Goal: Ask a question: Seek information or help from site administrators or community

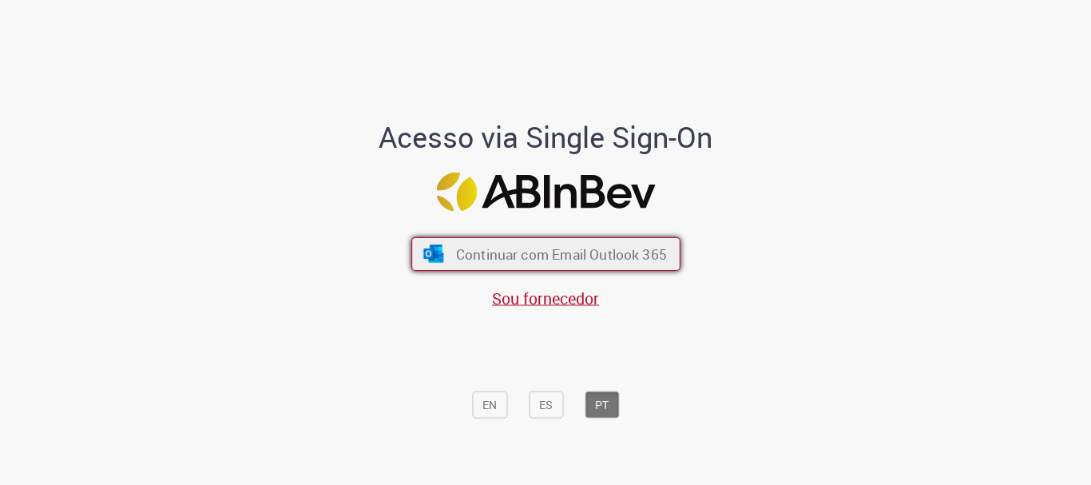
click at [531, 256] on span "Continuar com Email Outlook 365" at bounding box center [560, 254] width 211 height 18
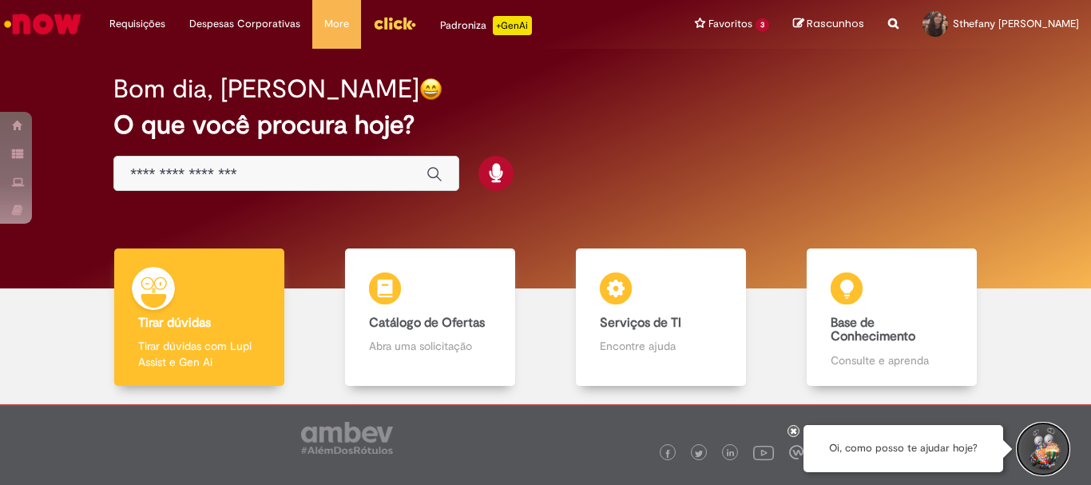
click at [1033, 438] on button "Iniciar Conversa de Suporte" at bounding box center [1043, 449] width 48 height 48
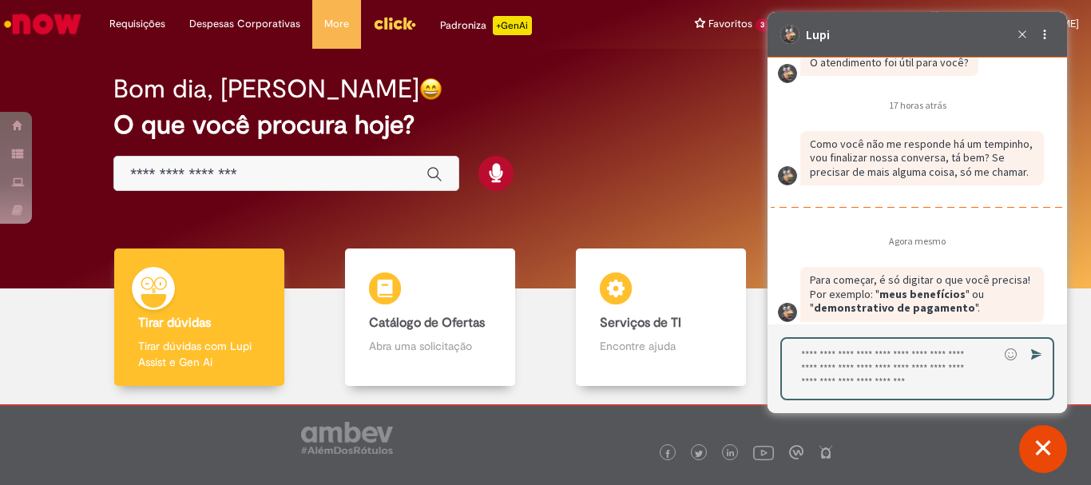
scroll to position [2459, 0]
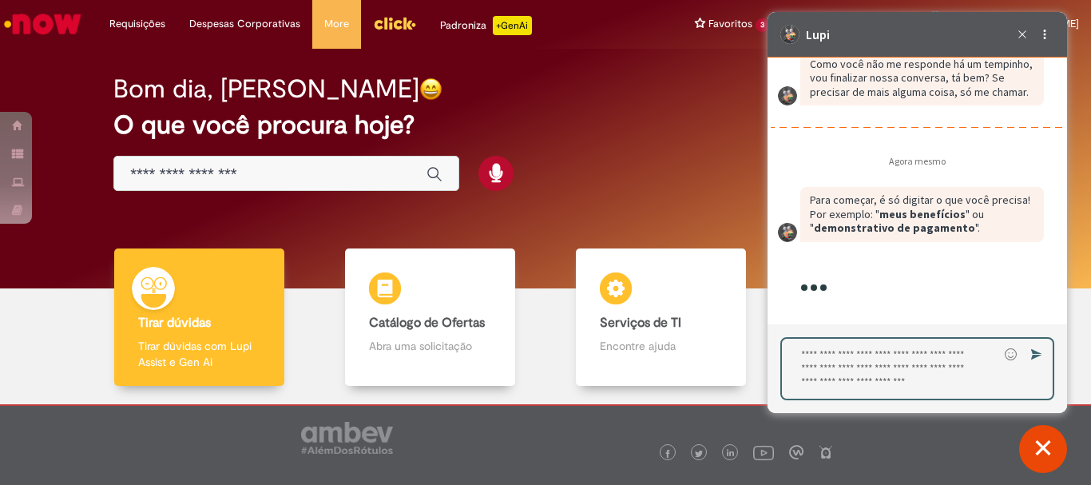
click at [891, 344] on textarea "Digite sua resposta aqui e pressione Enter para enviar" at bounding box center [890, 369] width 216 height 60
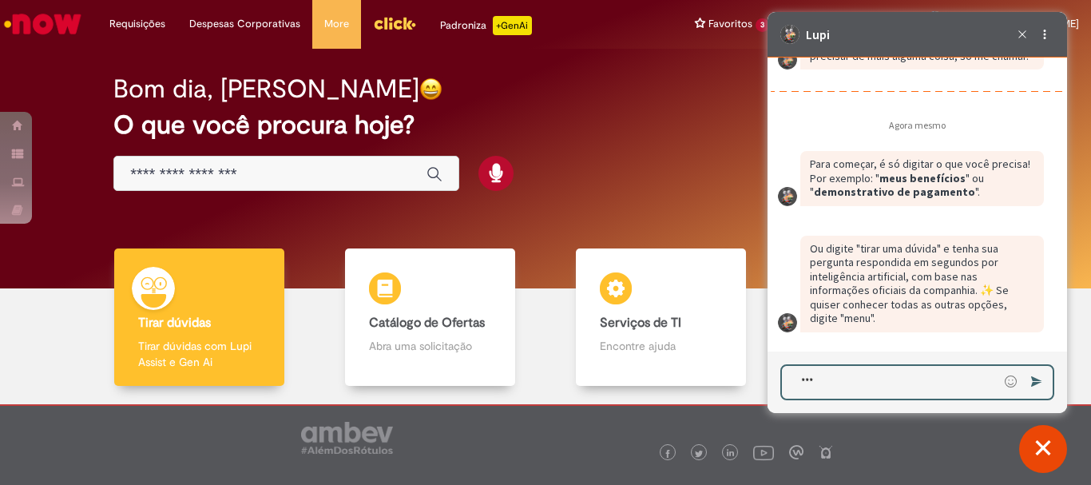
type textarea "****"
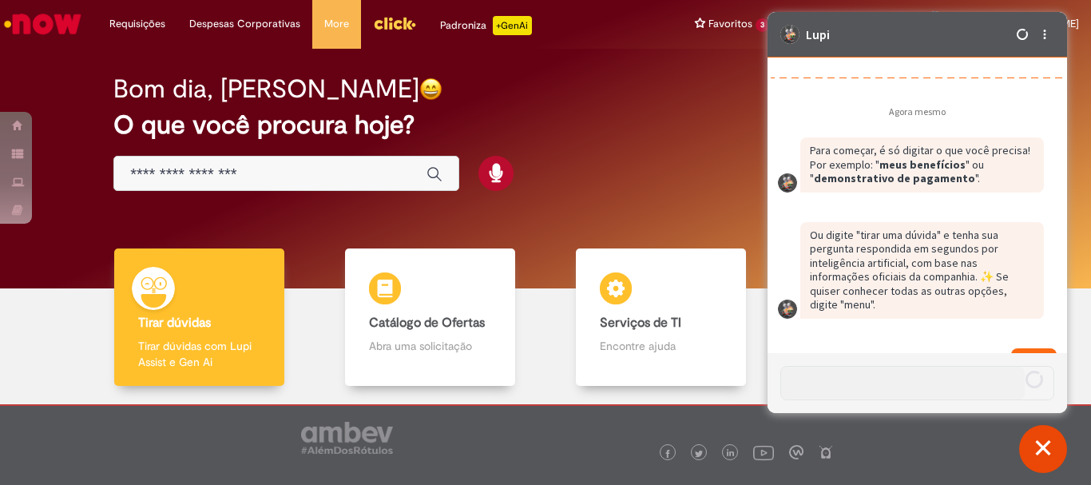
scroll to position [2522, 0]
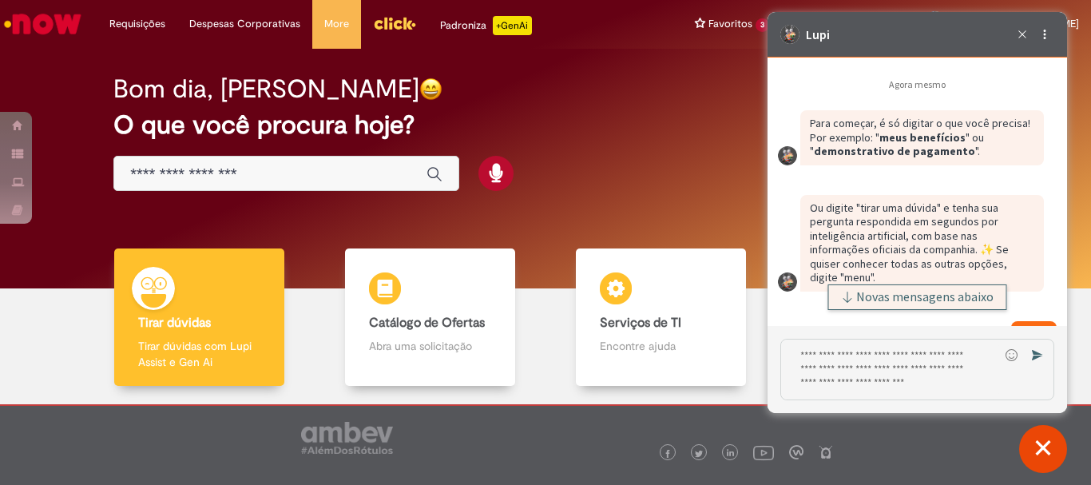
click at [927, 285] on button "Novas mensagens abaixo" at bounding box center [917, 297] width 179 height 26
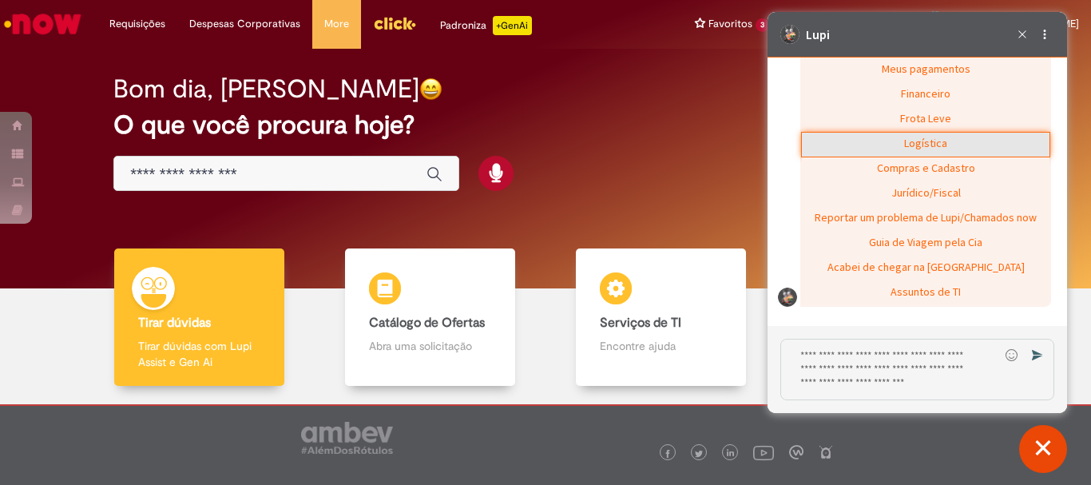
click at [947, 133] on div "Logística" at bounding box center [926, 145] width 248 height 24
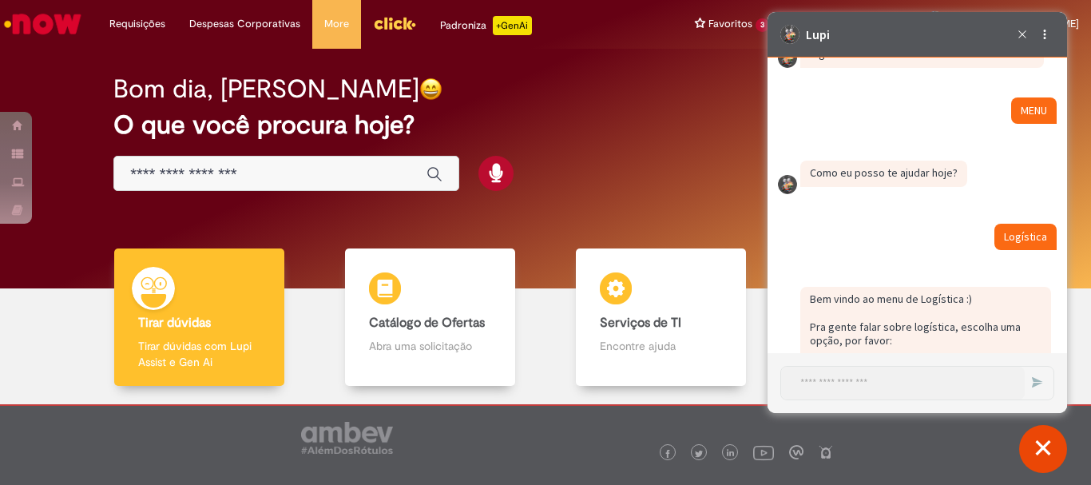
scroll to position [2929, 0]
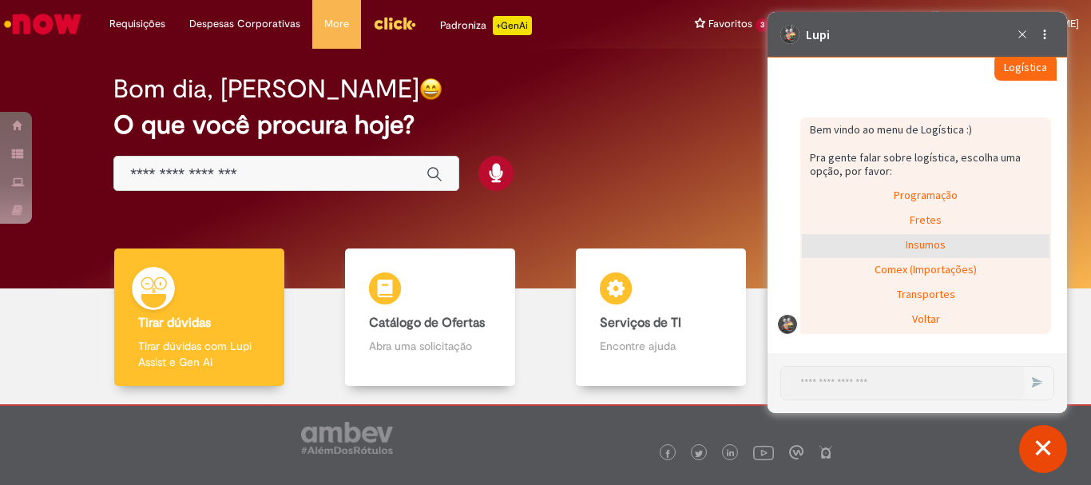
click at [942, 241] on div "Insumos" at bounding box center [926, 246] width 248 height 24
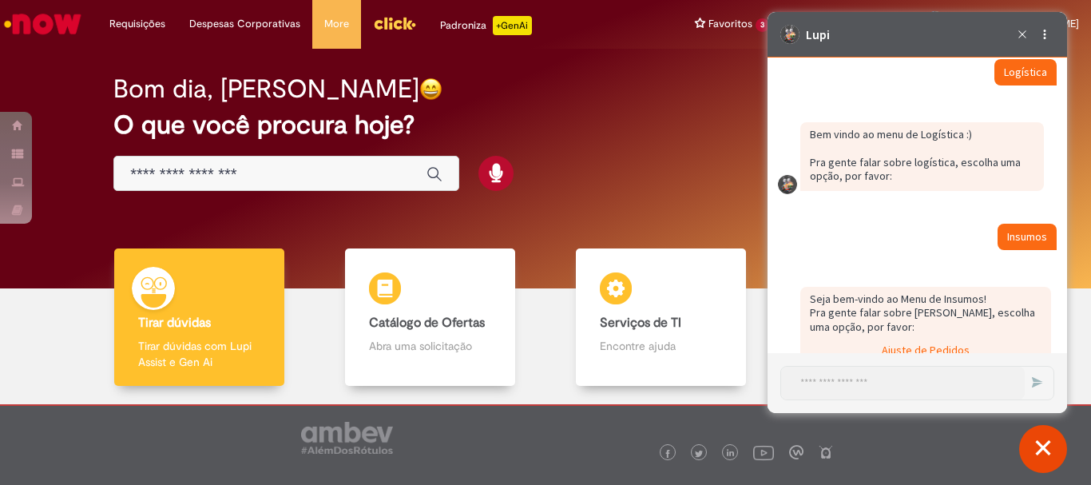
scroll to position [3030, 0]
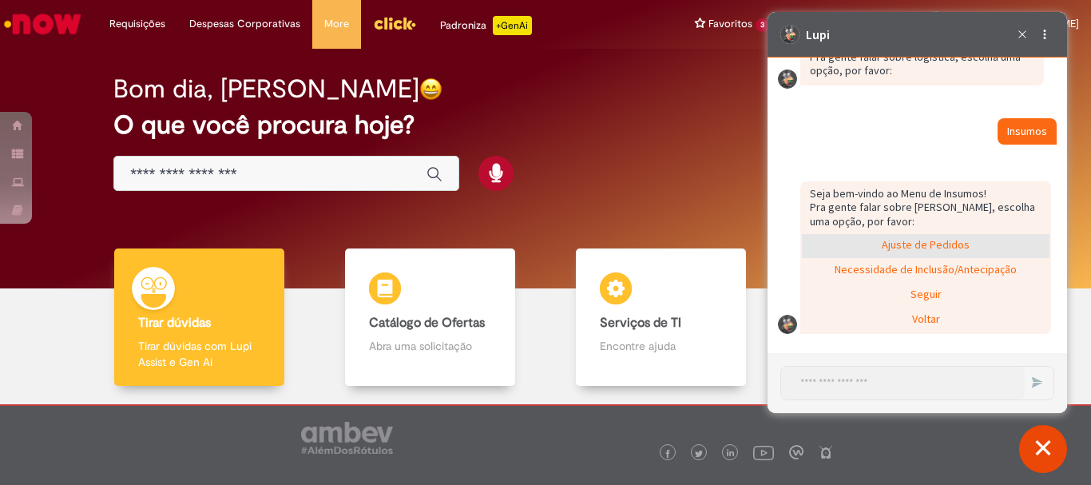
click at [932, 250] on div "Ajuste de Pedidos" at bounding box center [926, 246] width 248 height 24
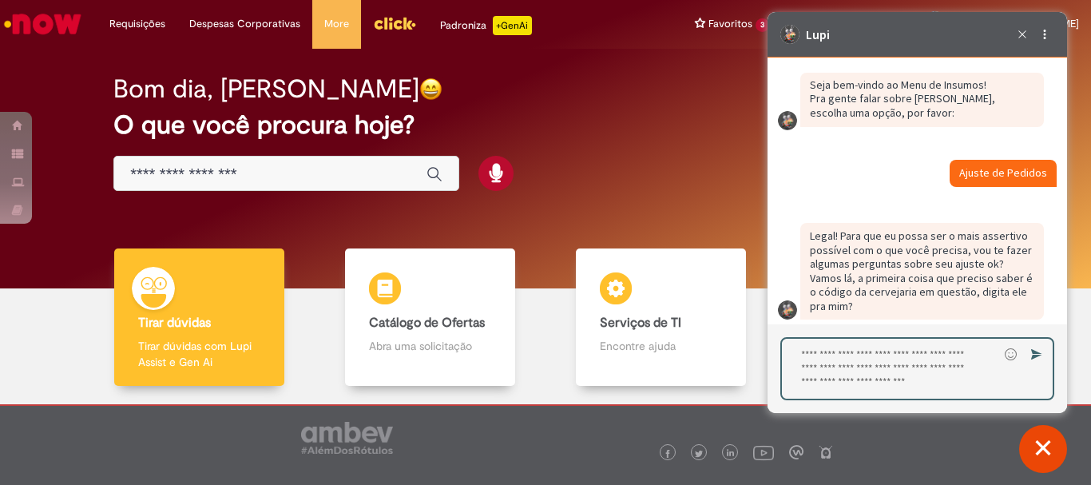
scroll to position [3153, 0]
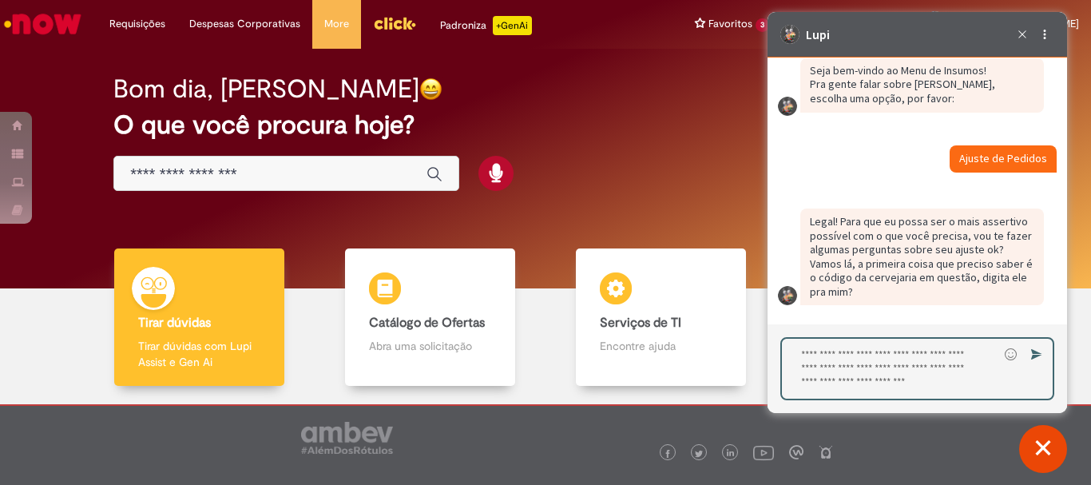
click at [868, 356] on textarea "Digite sua resposta aqui e pressione Enter para enviar" at bounding box center [890, 369] width 216 height 60
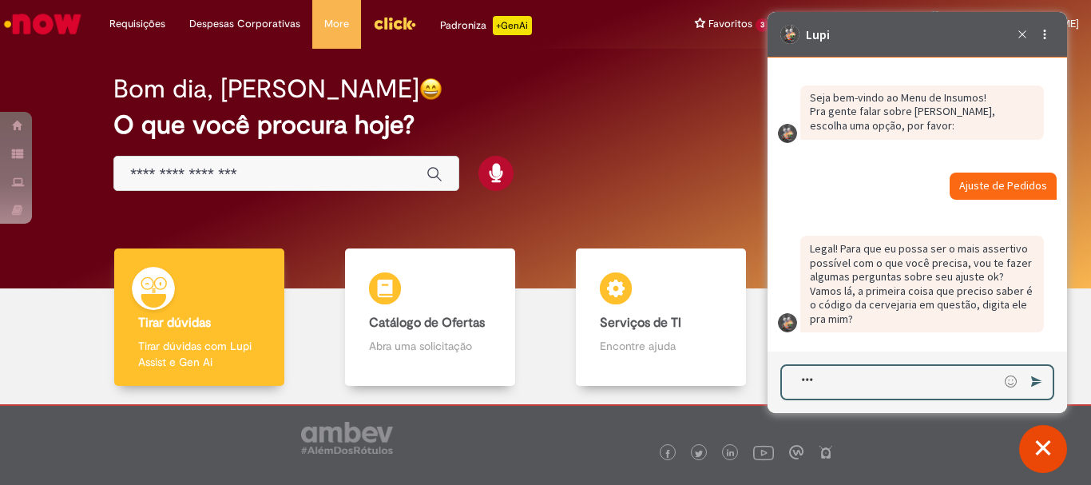
type textarea "****"
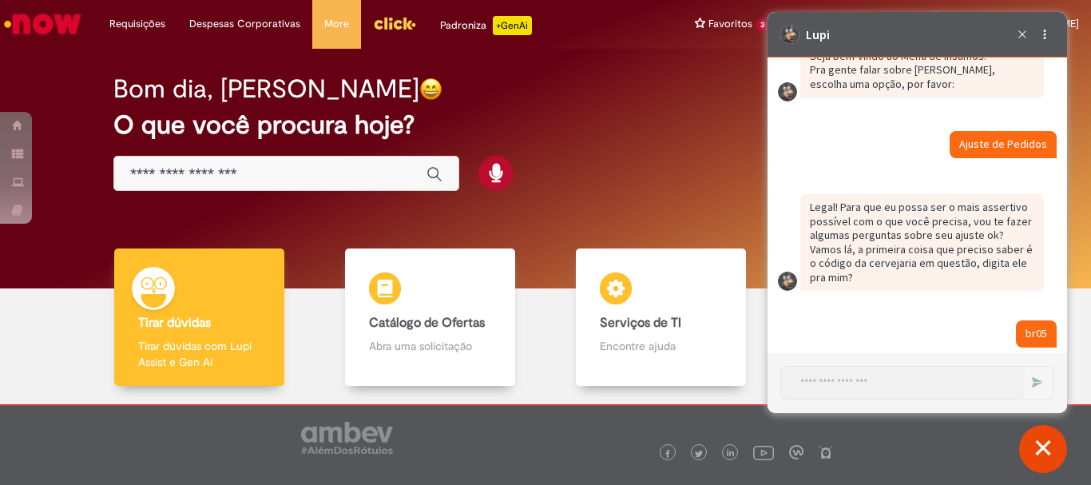
scroll to position [3307, 0]
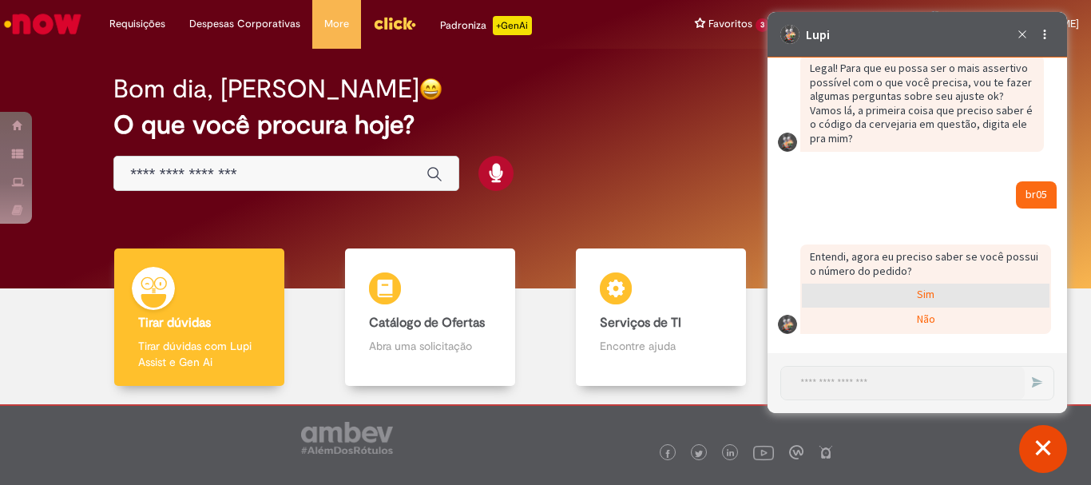
click at [964, 298] on div "Sim" at bounding box center [926, 296] width 248 height 24
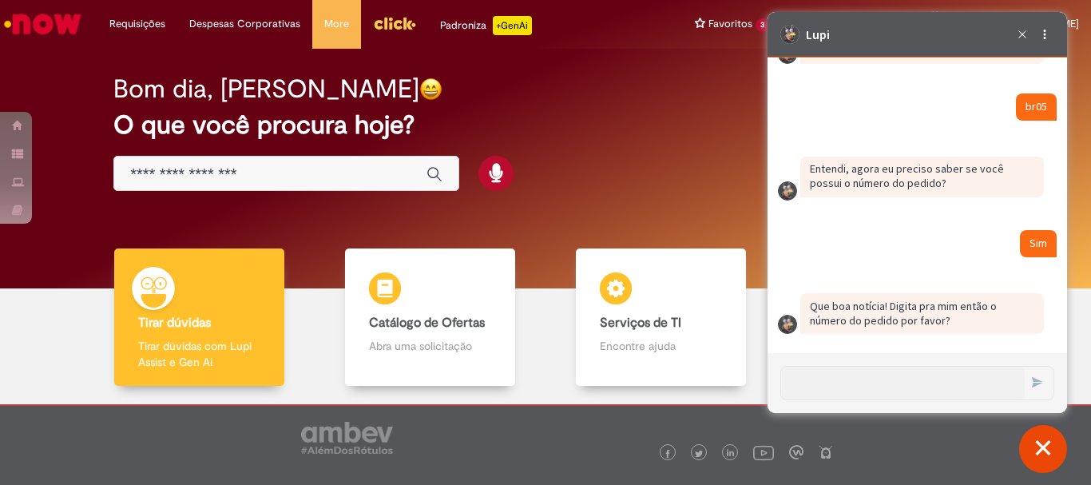
scroll to position [3394, 0]
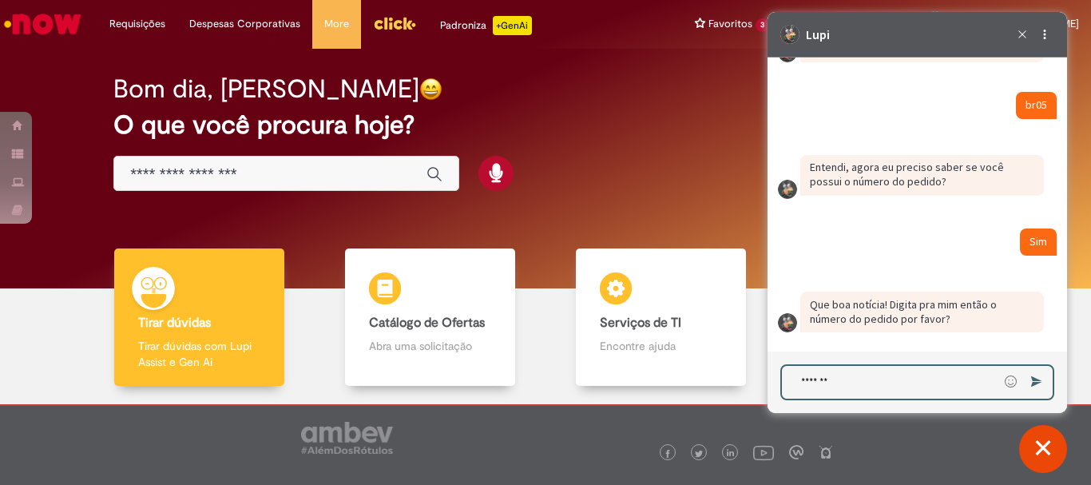
type textarea "********"
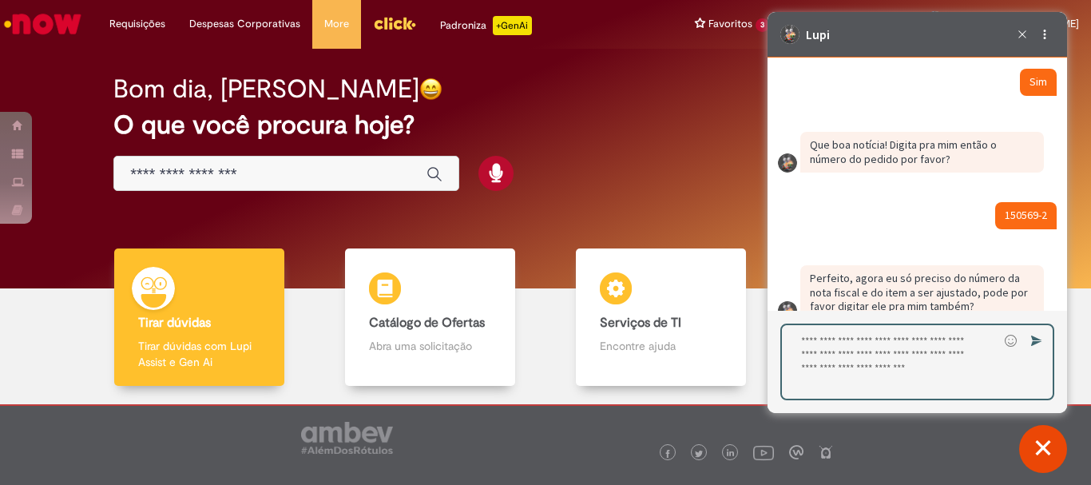
scroll to position [3584, 0]
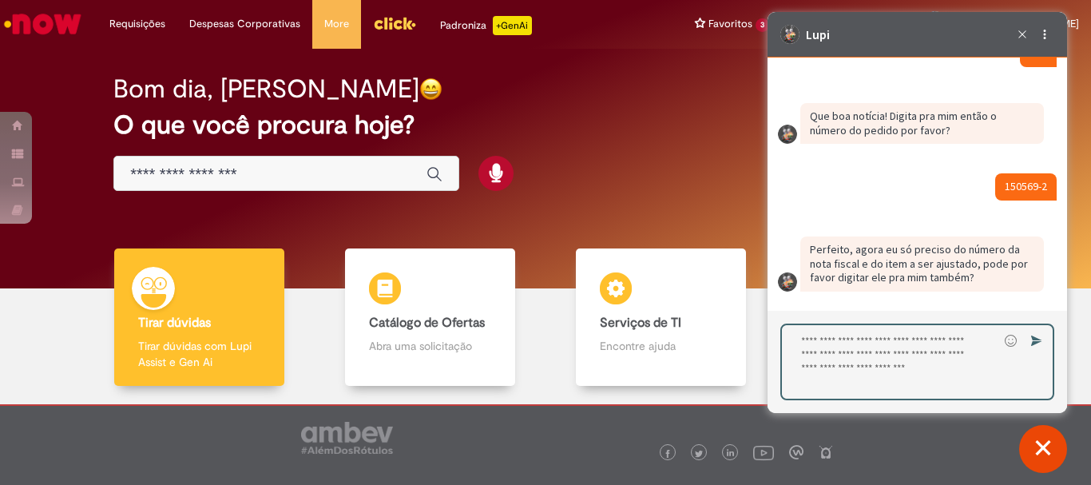
click at [883, 341] on textarea "Digite sua resposta aqui e pressione Enter para enviar" at bounding box center [890, 361] width 216 height 73
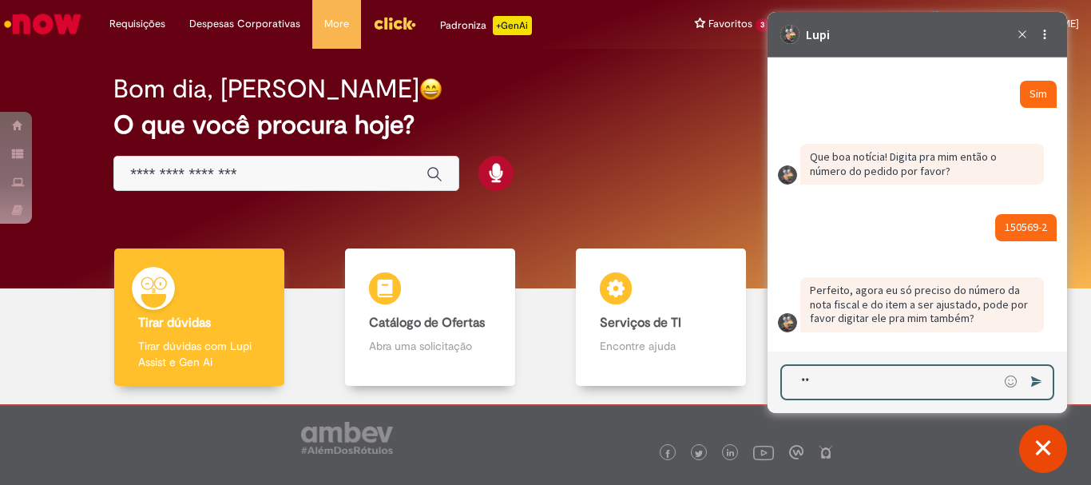
scroll to position [3543, 0]
type textarea "********"
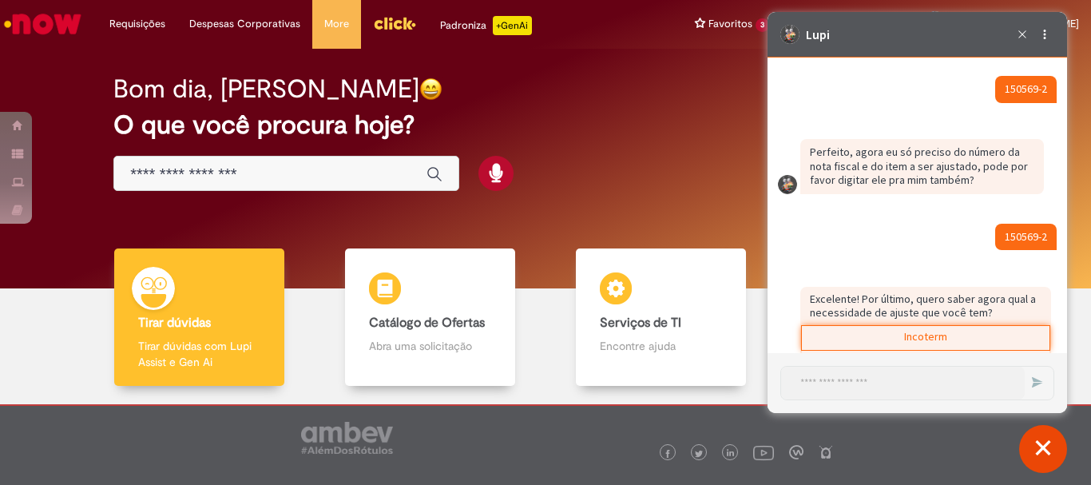
scroll to position [3897, 0]
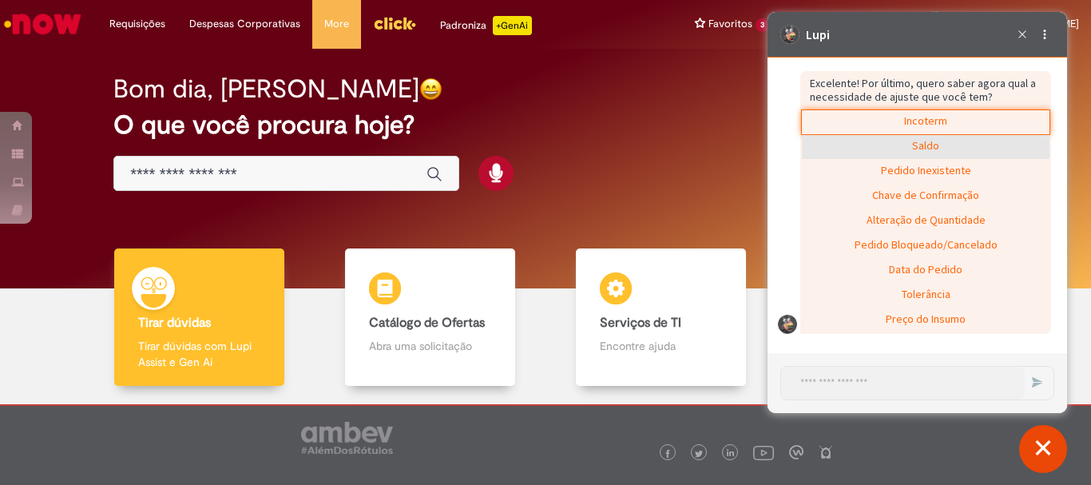
click at [943, 145] on div "Saldo" at bounding box center [926, 147] width 248 height 24
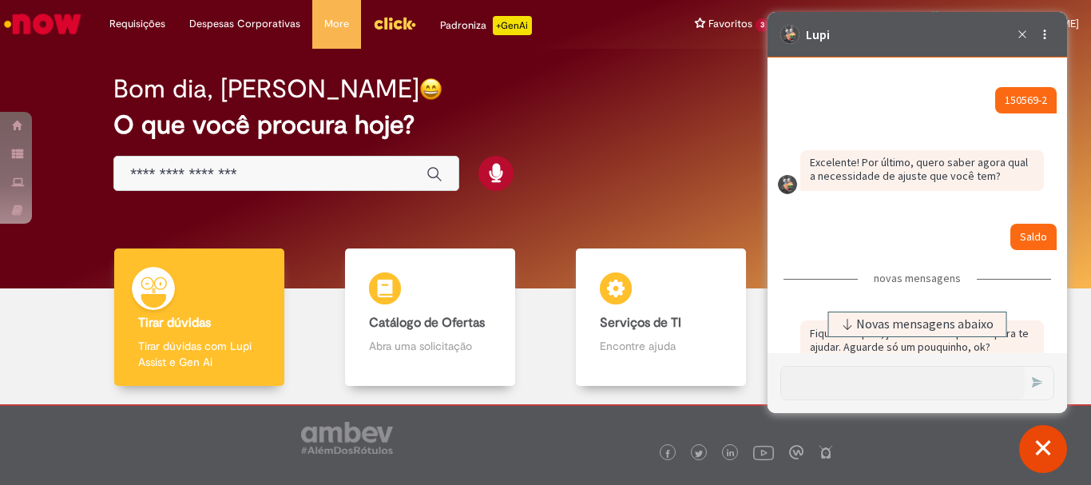
scroll to position [4019, 0]
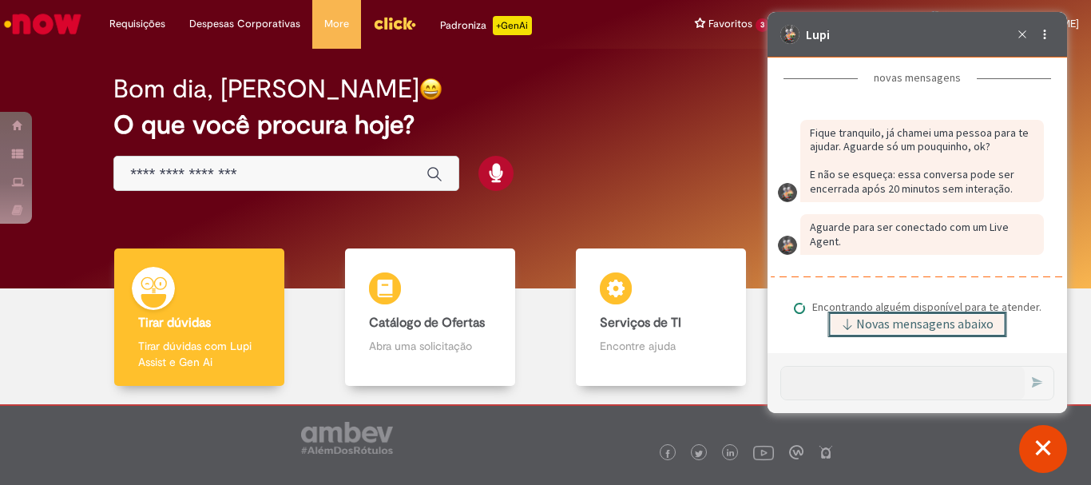
click at [868, 319] on span "Novas mensagens abaixo" at bounding box center [924, 324] width 137 height 11
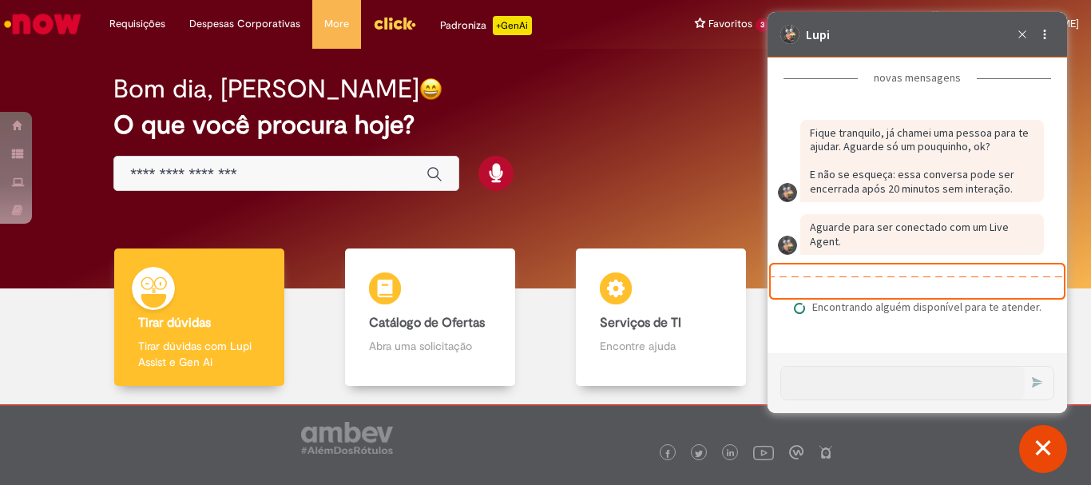
click at [963, 266] on div "seperator" at bounding box center [917, 281] width 293 height 34
click at [963, 228] on p "Aguarde para ser conectado com um Live Agent." at bounding box center [922, 234] width 224 height 28
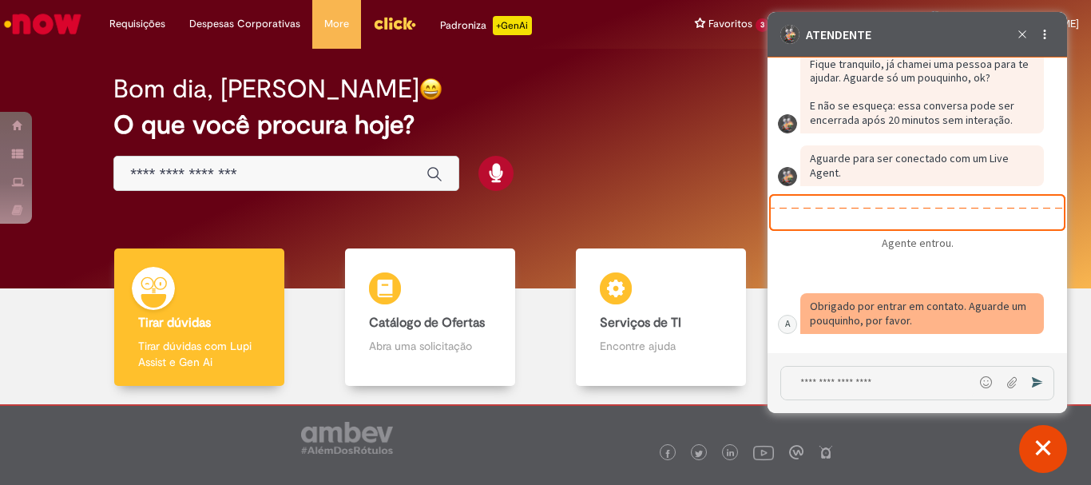
scroll to position [4133, 0]
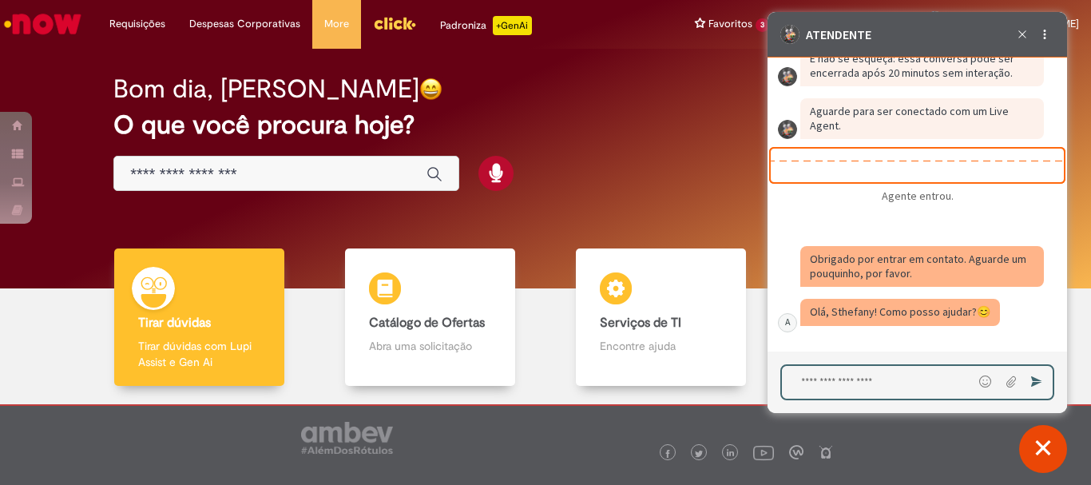
click at [856, 382] on textarea "Digite sua mensagem e pressione Enter para enviar" at bounding box center [877, 382] width 191 height 33
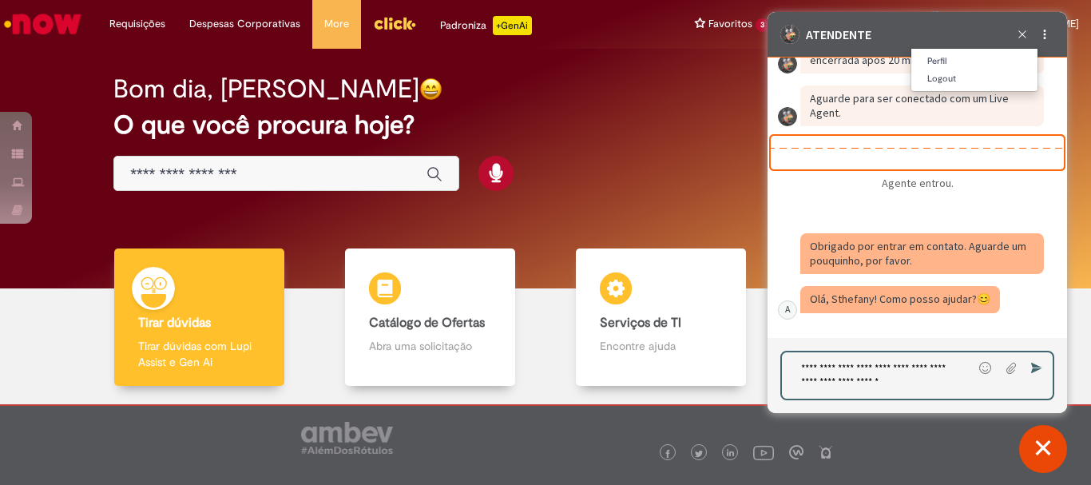
type textarea "**********"
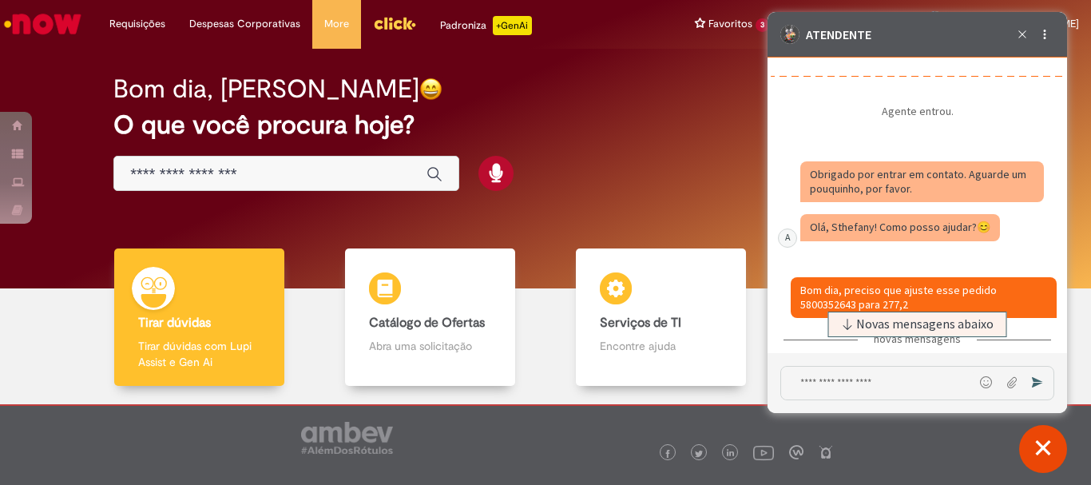
scroll to position [4285, 0]
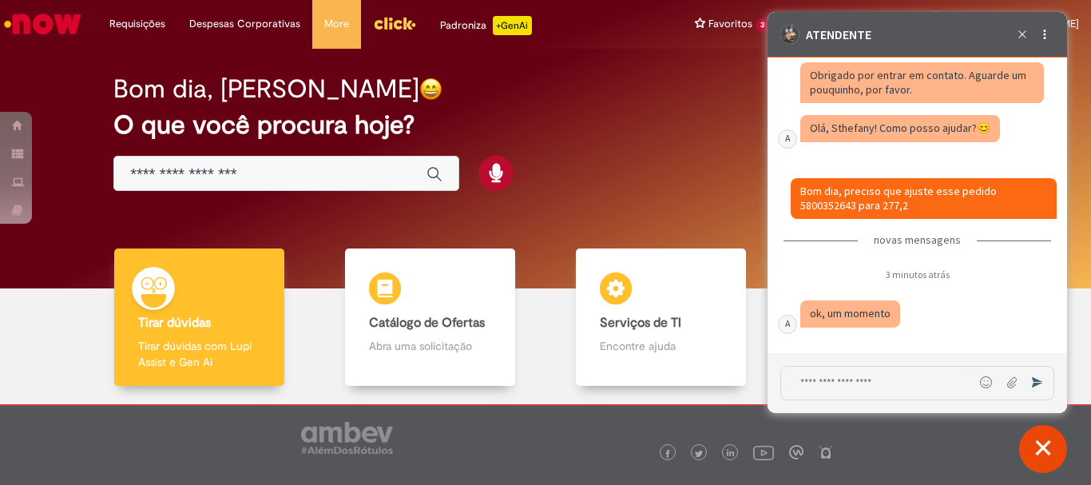
click at [884, 334] on div "Caixa de diálogo de bate-papo" at bounding box center [911, 322] width 268 height 44
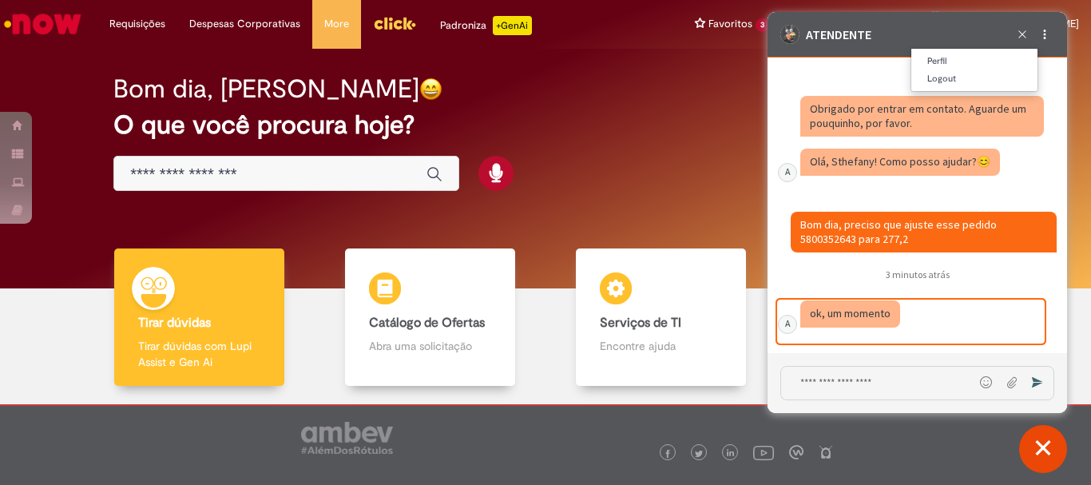
scroll to position [4252, 0]
click at [951, 246] on div "Caixa de diálogo de bate-papo" at bounding box center [924, 232] width 266 height 41
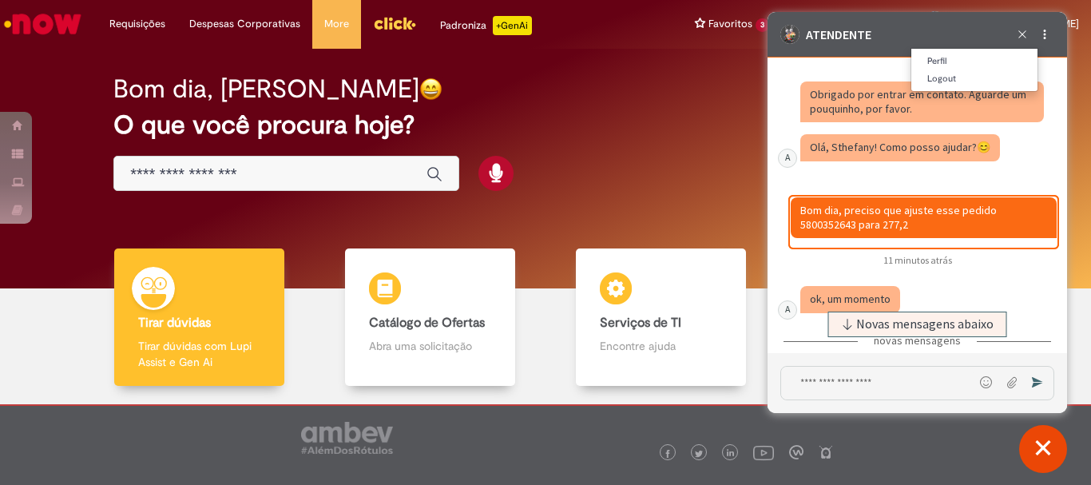
scroll to position [4522, 0]
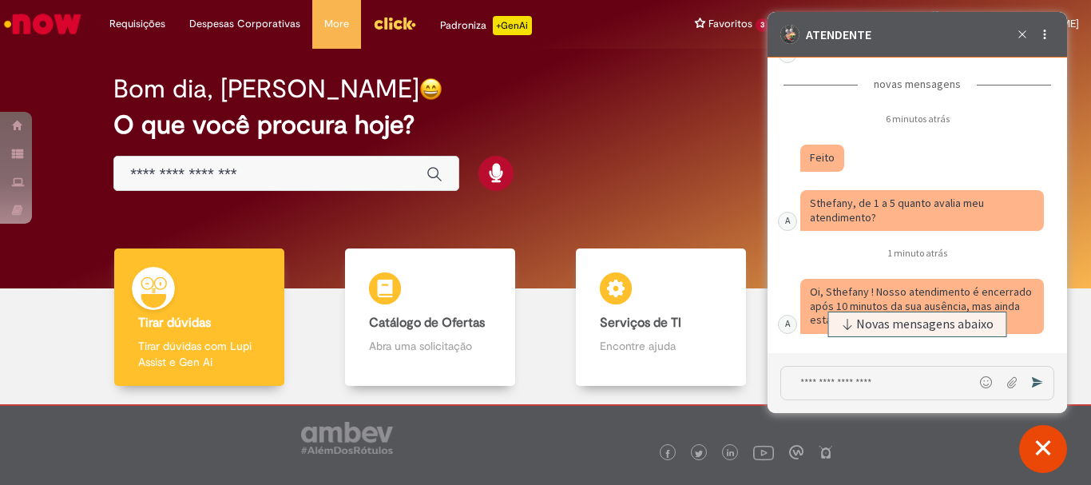
click at [904, 259] on time "1 minuto atrás" at bounding box center [918, 253] width 60 height 12
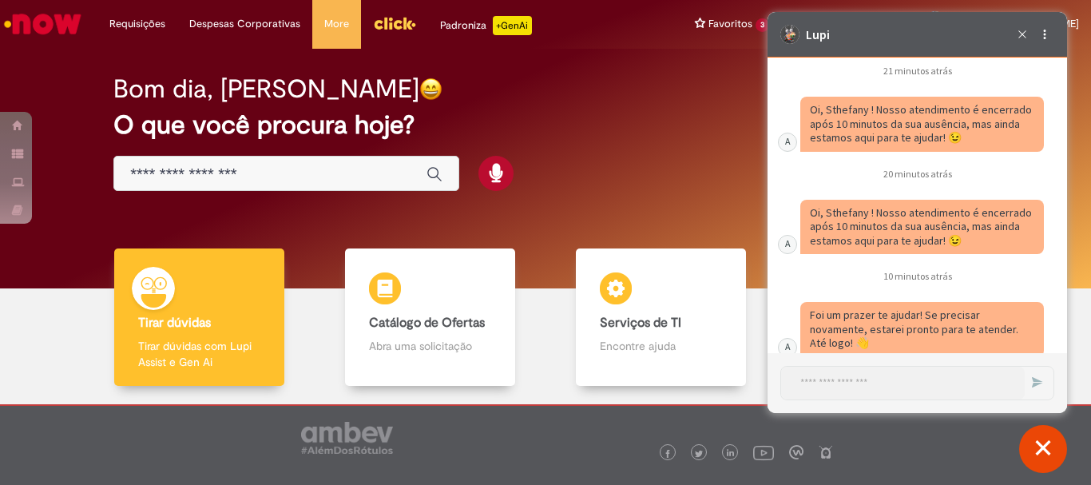
scroll to position [4896, 0]
